Goal: Task Accomplishment & Management: Complete application form

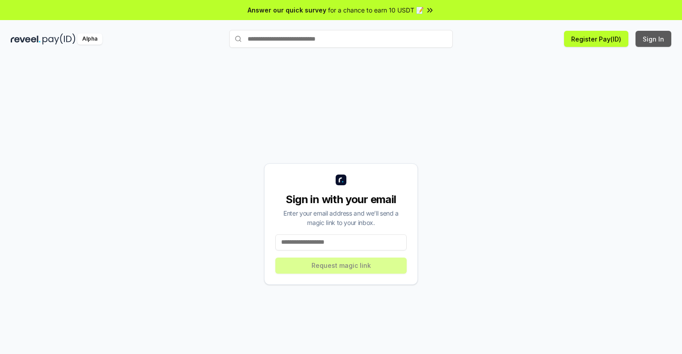
click at [654, 39] on button "Sign In" at bounding box center [653, 39] width 36 height 16
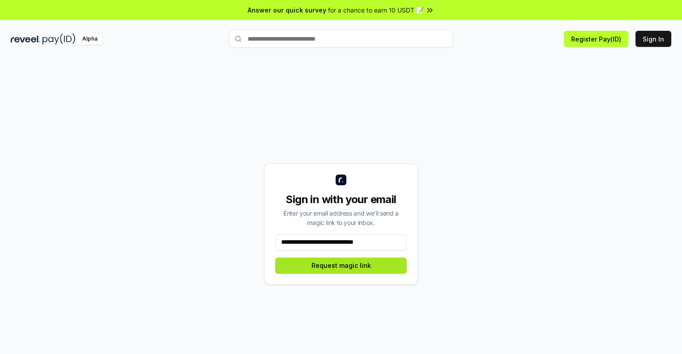
type input "**********"
click at [341, 265] on button "Request magic link" at bounding box center [340, 266] width 131 height 16
